Goal: Navigation & Orientation: Find specific page/section

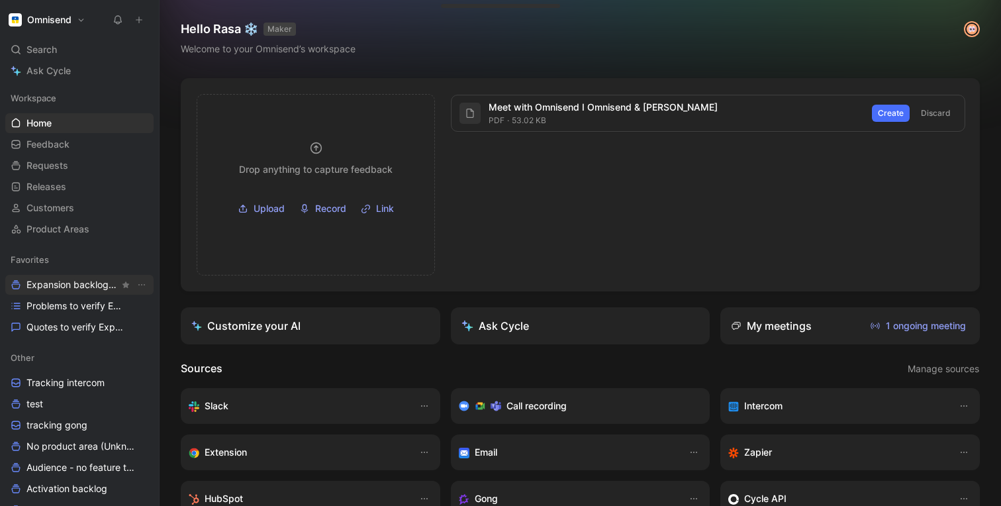
click at [52, 289] on span "Expansion backlog Other" at bounding box center [72, 285] width 93 height 14
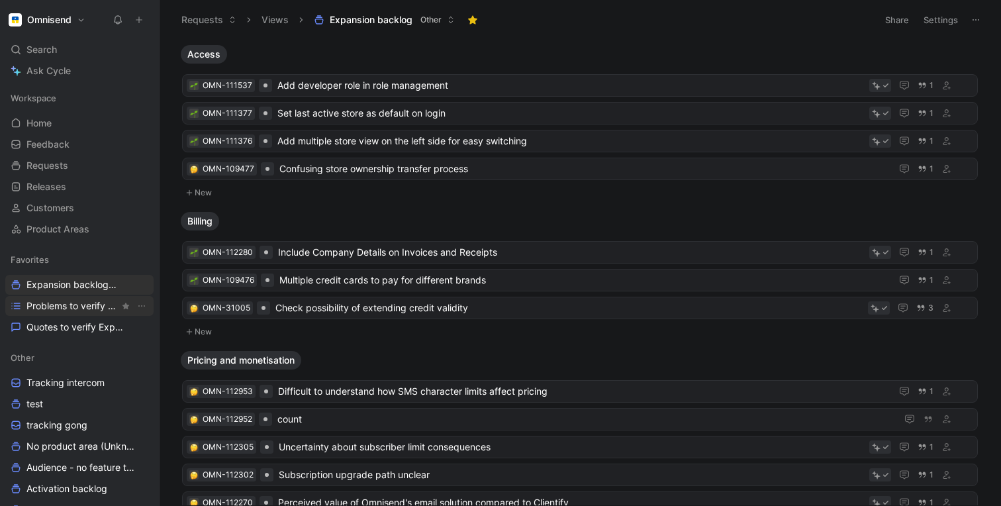
click at [81, 304] on span "Problems to verify Expansion" at bounding box center [72, 305] width 93 height 13
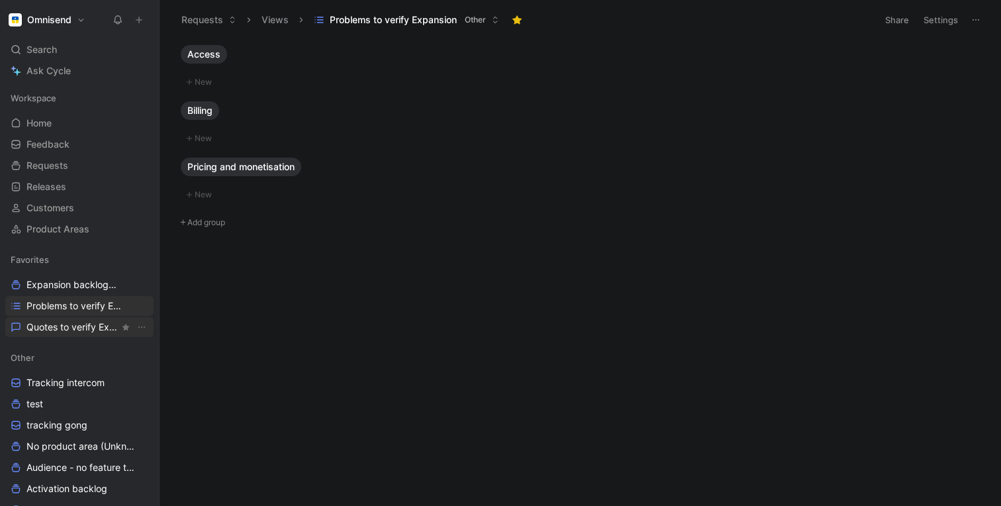
click at [60, 324] on span "Quotes to verify Expansion" at bounding box center [72, 326] width 93 height 13
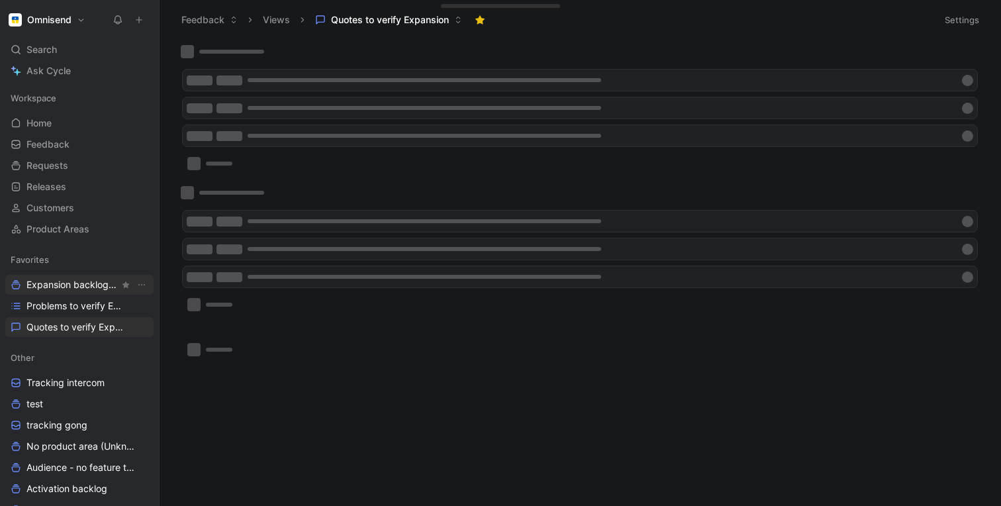
click at [60, 286] on span "Expansion backlog Other" at bounding box center [72, 285] width 93 height 14
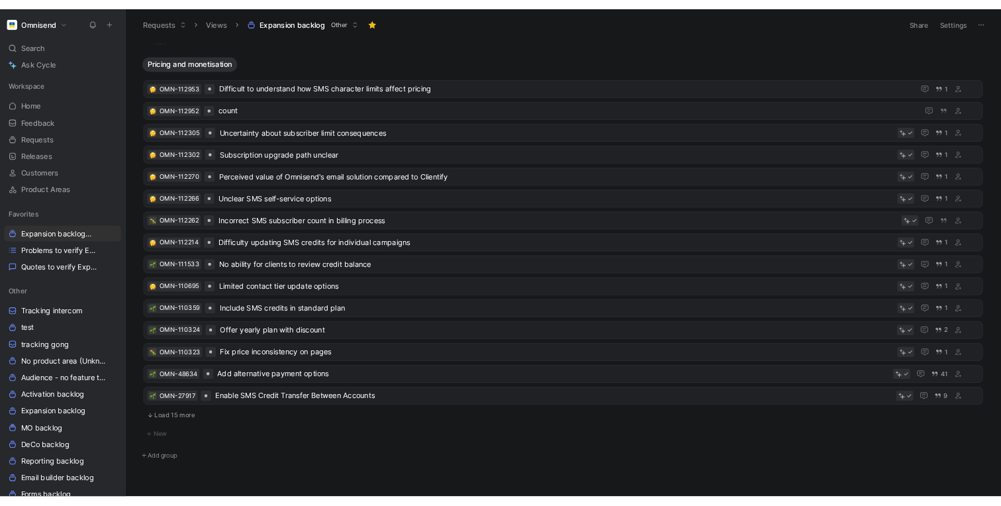
scroll to position [291, 0]
